Goal: Browse casually

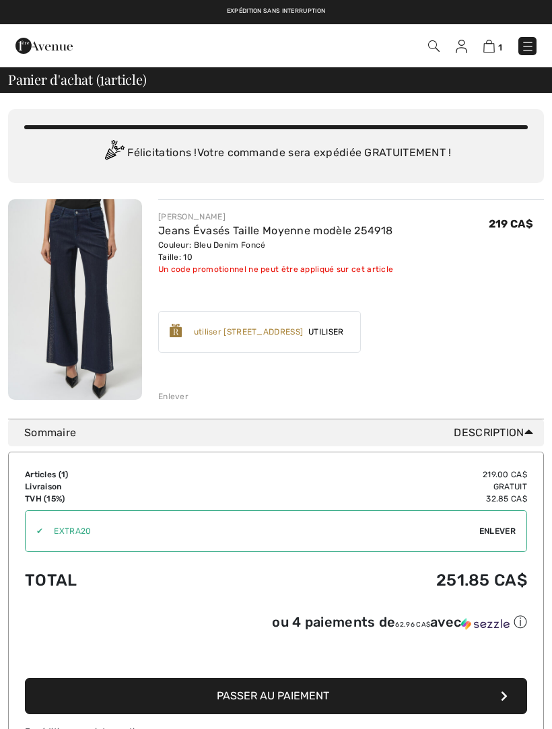
click at [530, 44] on img at bounding box center [527, 46] width 13 height 13
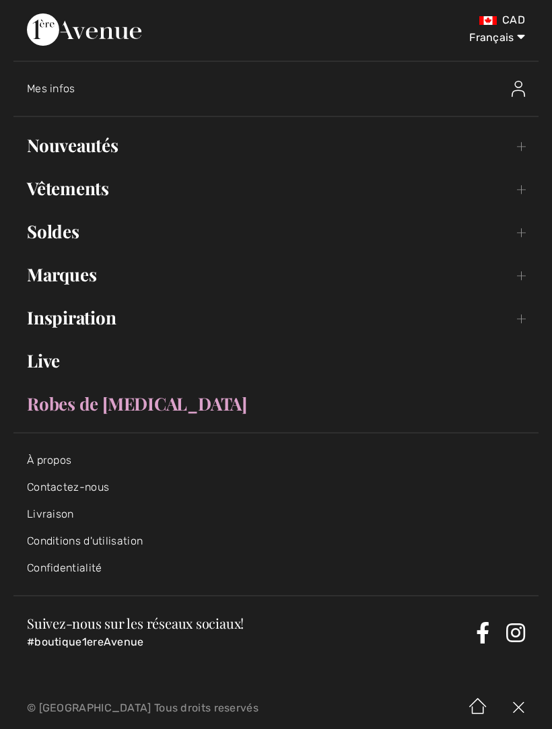
click at [104, 147] on link "Nouveautés Toggle submenu" at bounding box center [275, 146] width 525 height 30
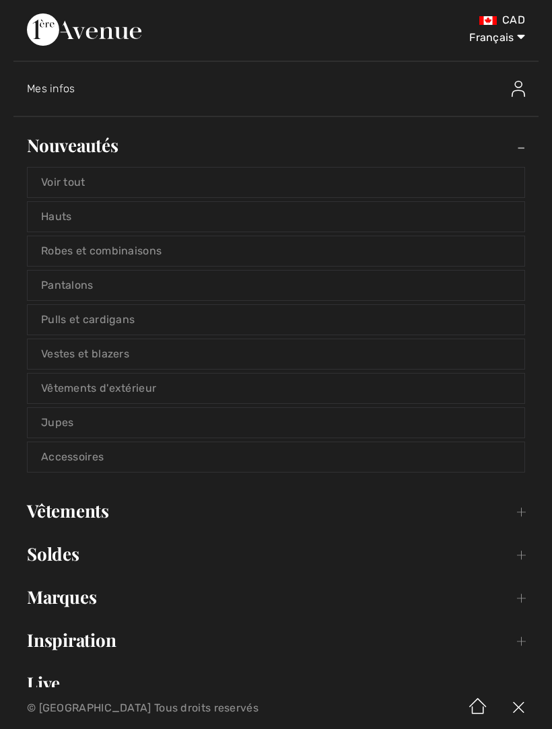
click at [84, 176] on link "Voir tout" at bounding box center [276, 183] width 497 height 30
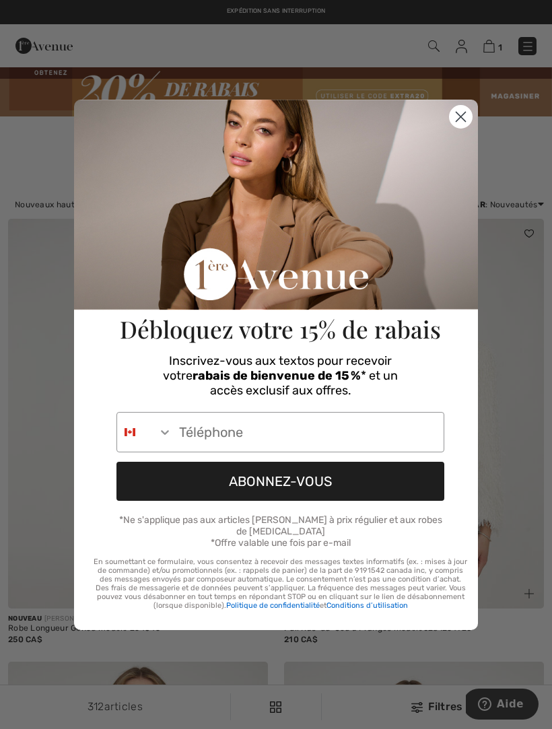
click at [460, 114] on circle "Close dialog" at bounding box center [461, 116] width 22 height 22
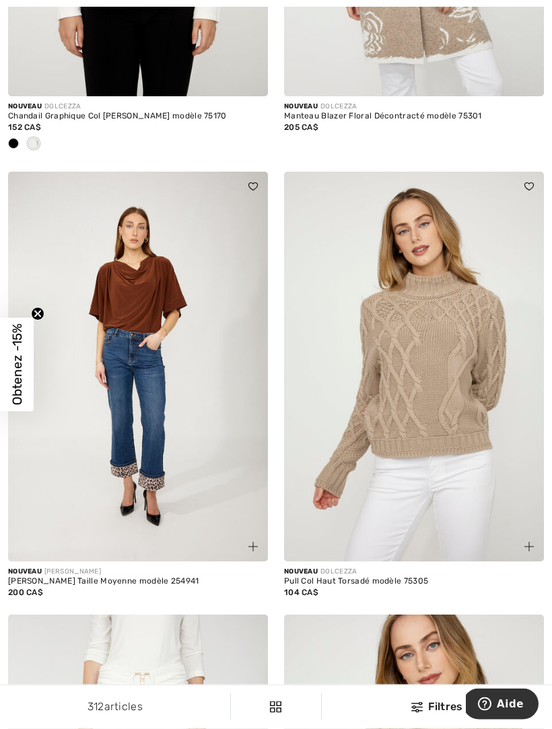
scroll to position [955, 0]
click at [440, 339] on img at bounding box center [414, 367] width 260 height 390
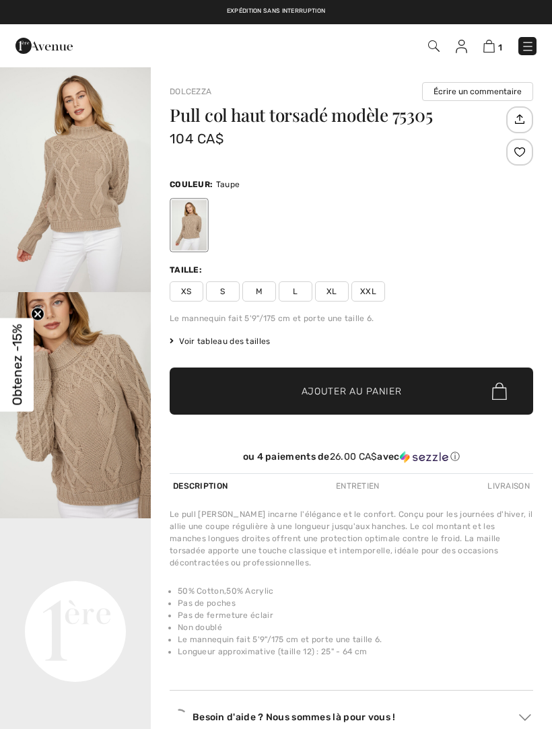
checkbox input "true"
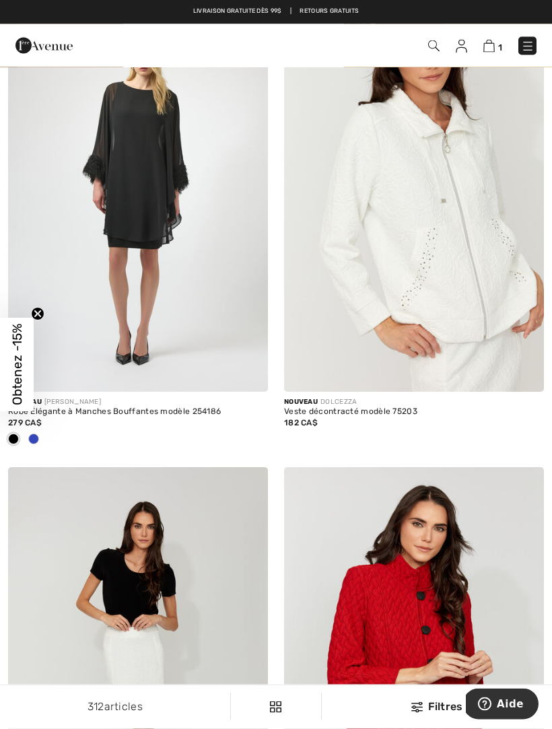
scroll to position [7662, 0]
